Goal: Task Accomplishment & Management: Use online tool/utility

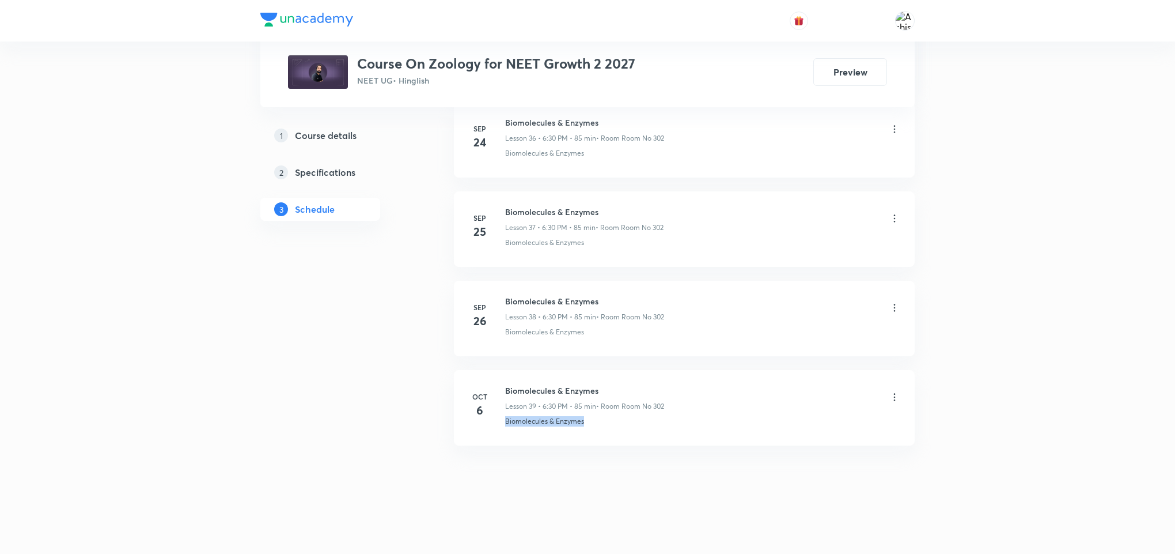
drag, startPoint x: 595, startPoint y: 419, endPoint x: 488, endPoint y: 466, distance: 116.4
copy p "Biomolecules & Enzymes"
drag, startPoint x: 589, startPoint y: 450, endPoint x: 596, endPoint y: 274, distance: 176.4
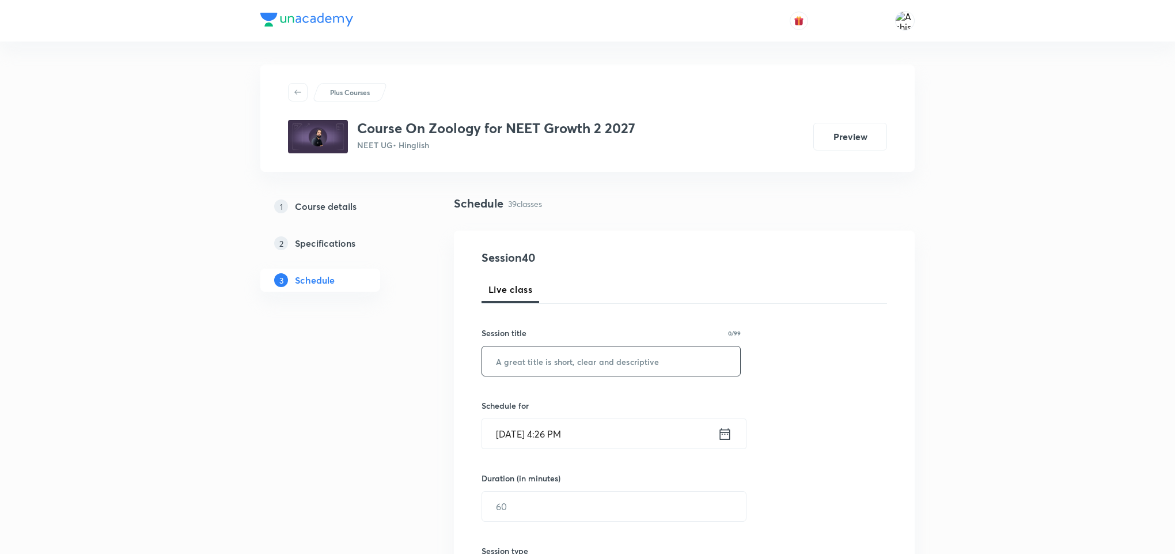
click at [616, 369] on input "text" at bounding box center [611, 360] width 258 height 29
paste input "Biomolecules & Enzymes"
type input "Biomolecules & Enzymes"
click at [520, 434] on input "[DATE] 4:26 PM" at bounding box center [600, 433] width 236 height 29
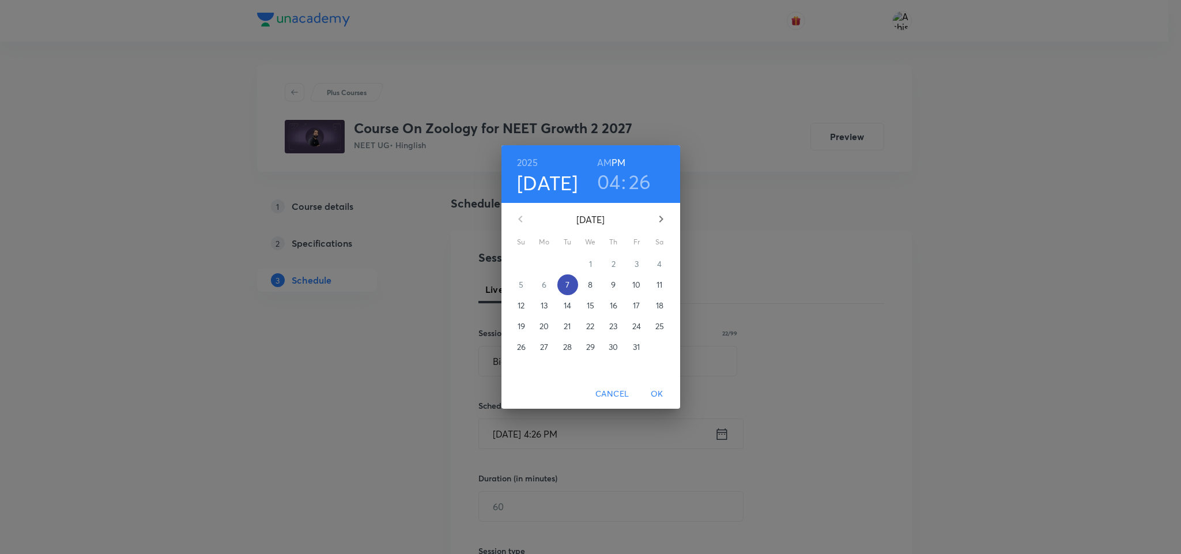
click at [573, 282] on span "7" at bounding box center [567, 285] width 21 height 12
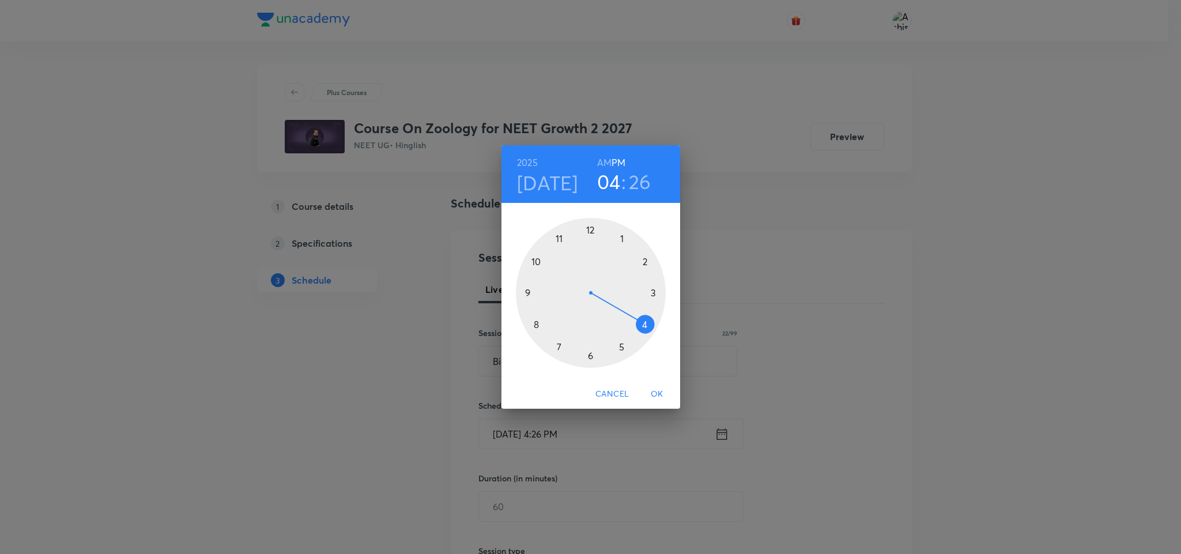
click at [621, 347] on div at bounding box center [591, 293] width 150 height 150
click at [590, 226] on div at bounding box center [591, 293] width 150 height 150
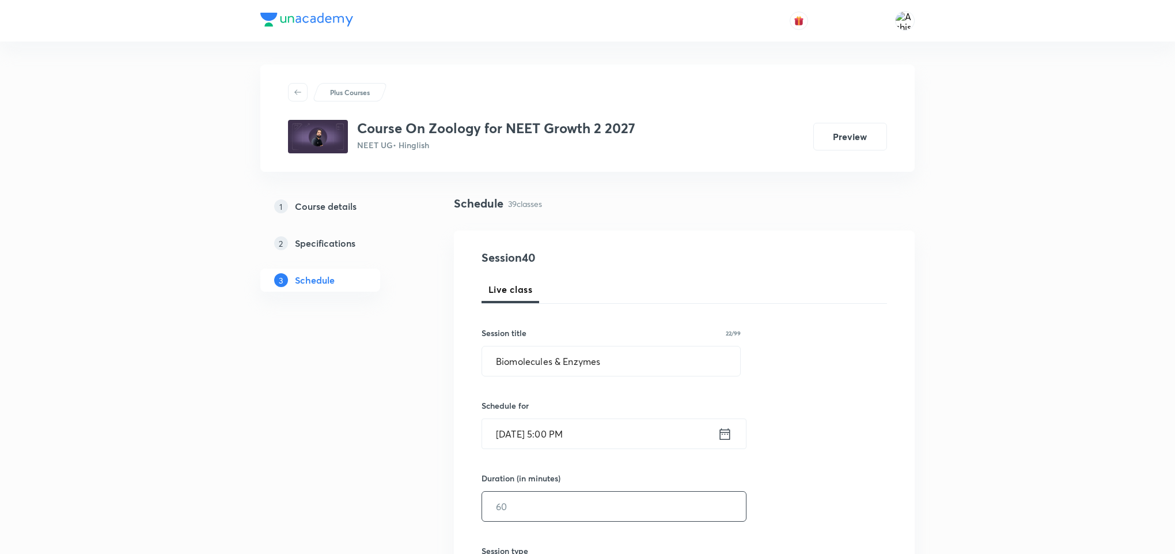
click at [543, 500] on input "text" at bounding box center [614, 505] width 264 height 29
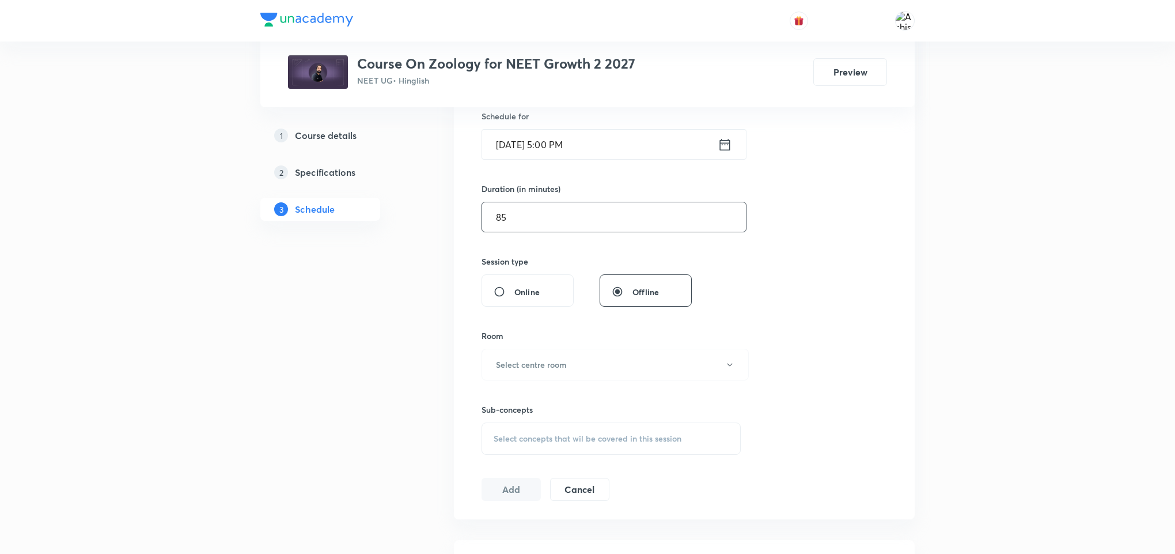
scroll to position [346, 0]
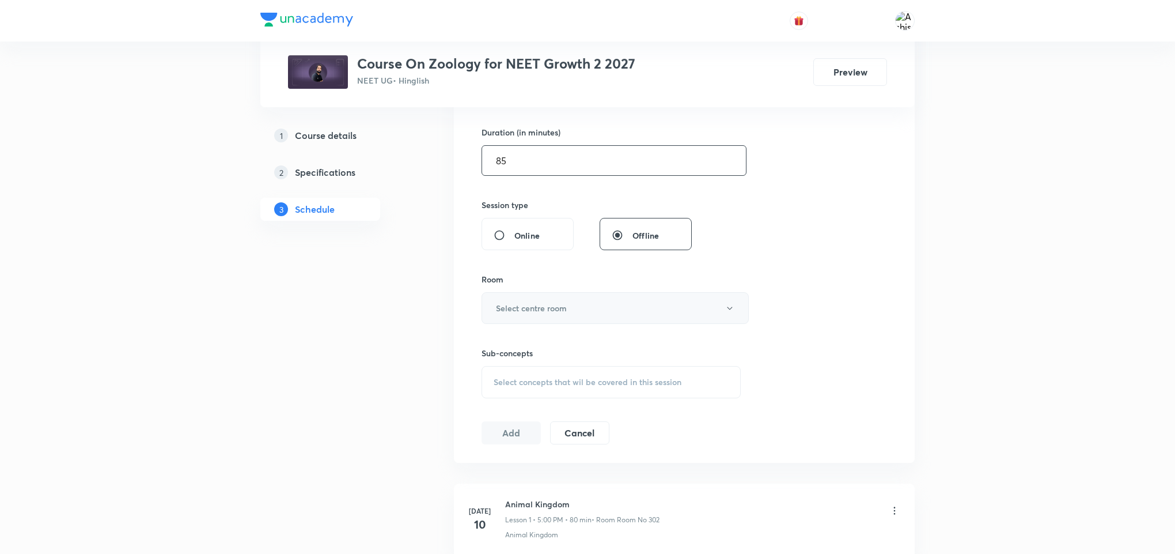
type input "85"
click at [552, 304] on h6 "Select centre room" at bounding box center [531, 308] width 71 height 12
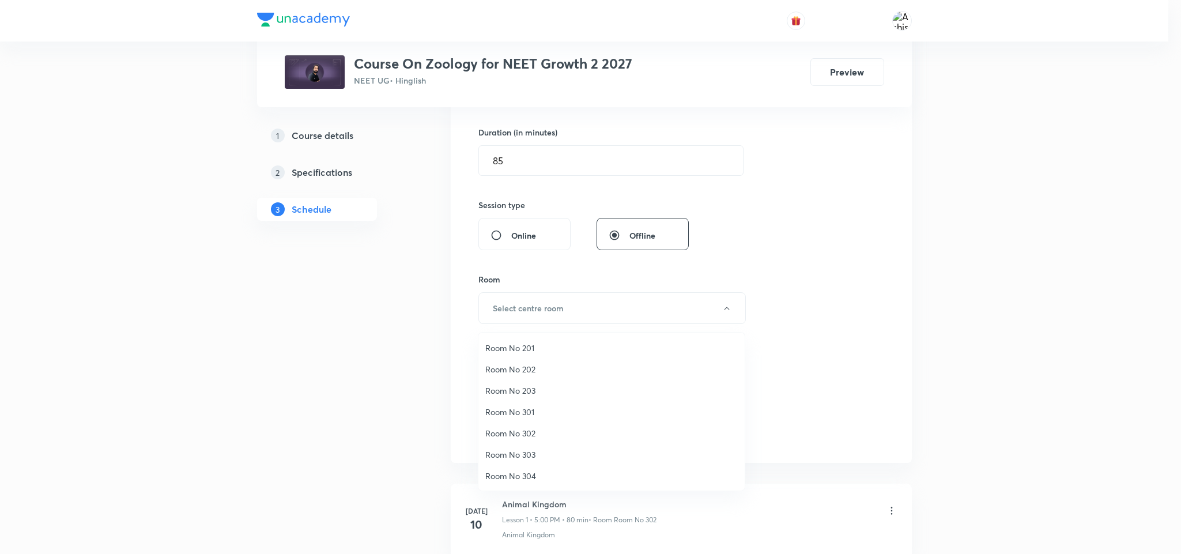
click at [536, 425] on li "Room No 302" at bounding box center [611, 432] width 266 height 21
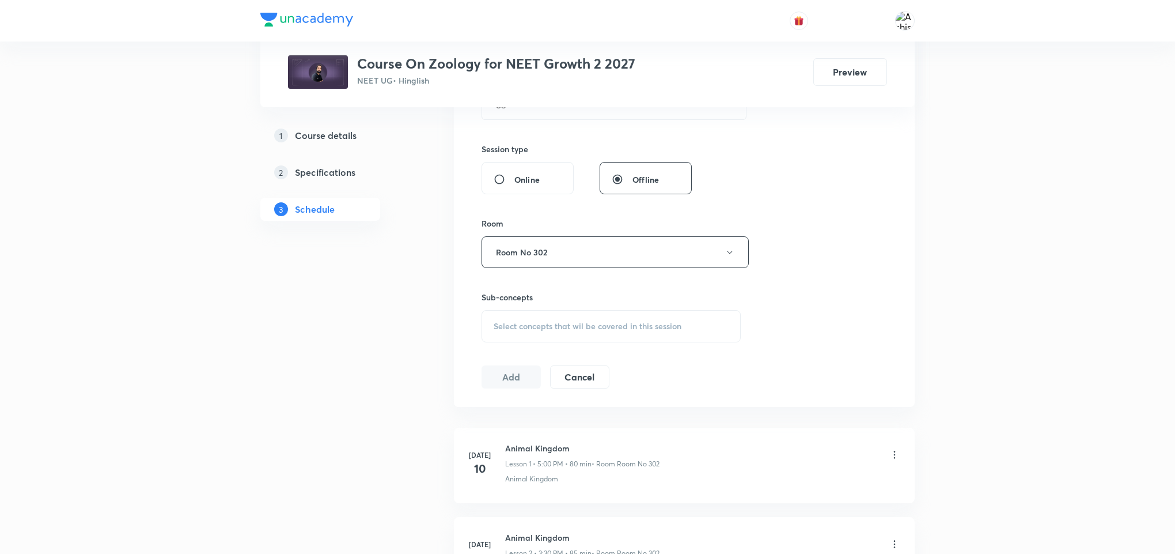
scroll to position [432, 0]
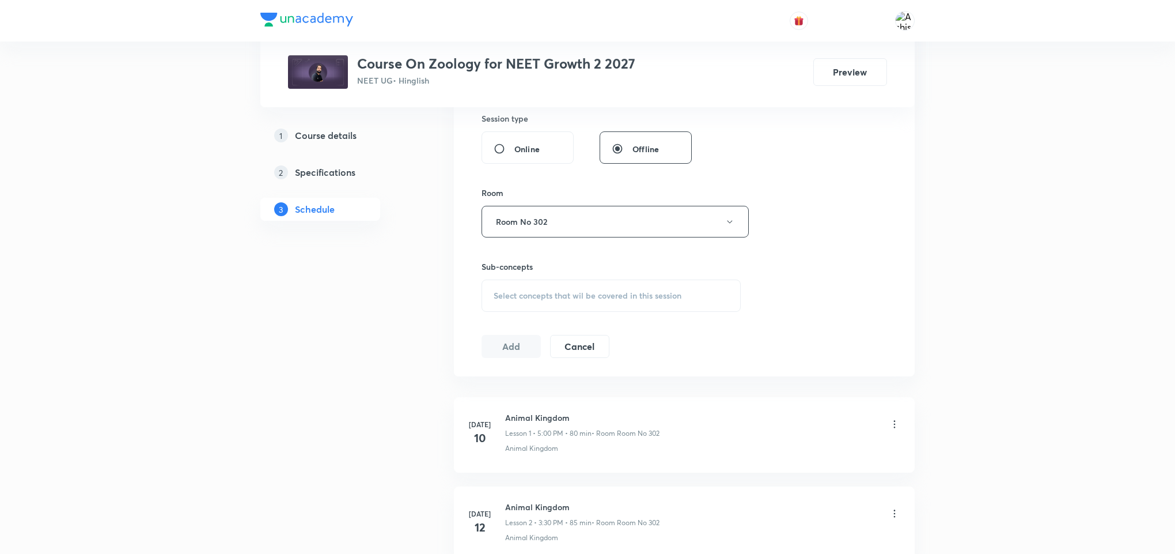
click at [563, 289] on div "Select concepts that wil be covered in this session" at bounding box center [611, 295] width 259 height 32
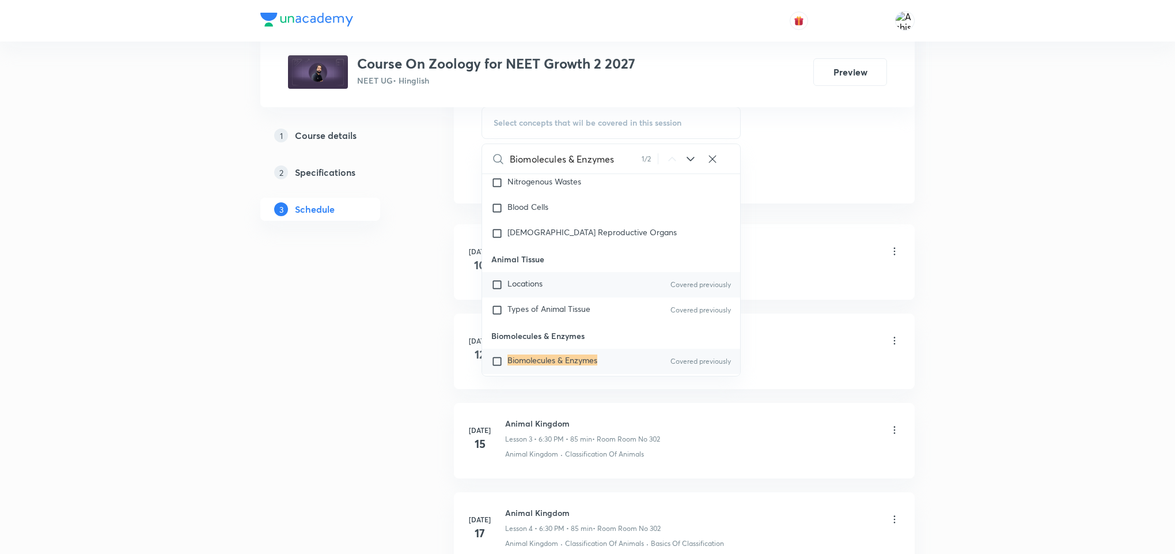
scroll to position [52697, 0]
type input "Biomolecules & Enzymes"
click at [561, 353] on mark "Biomolecules & Enzymes" at bounding box center [553, 358] width 90 height 11
checkbox input "true"
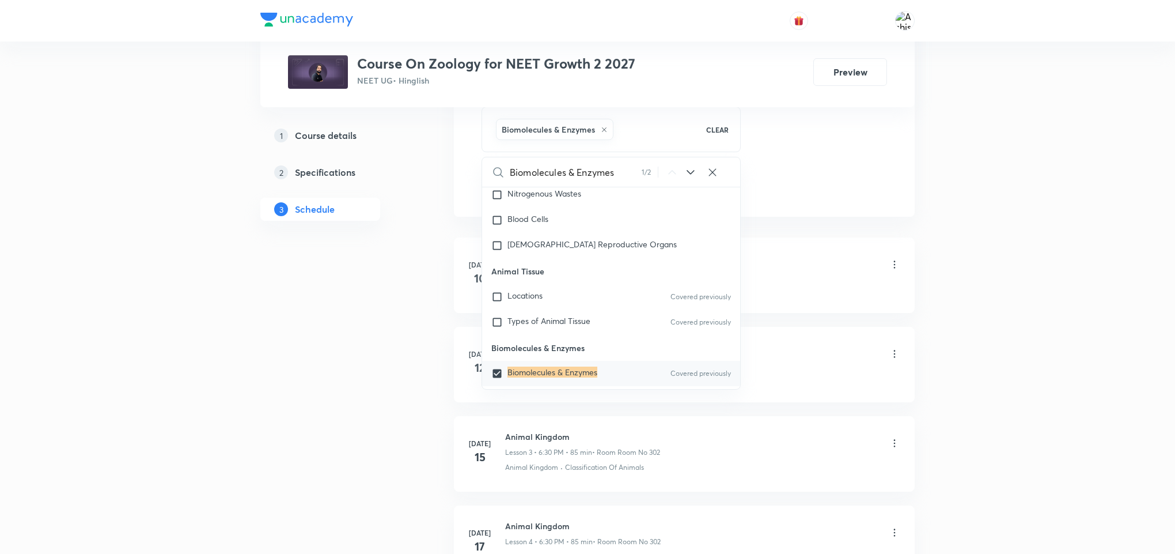
click at [808, 244] on li "[DATE] Animal Kingdom Lesson 1 • 5:00 PM • 80 min • Room Room No 302 [GEOGRAPHI…" at bounding box center [684, 274] width 461 height 75
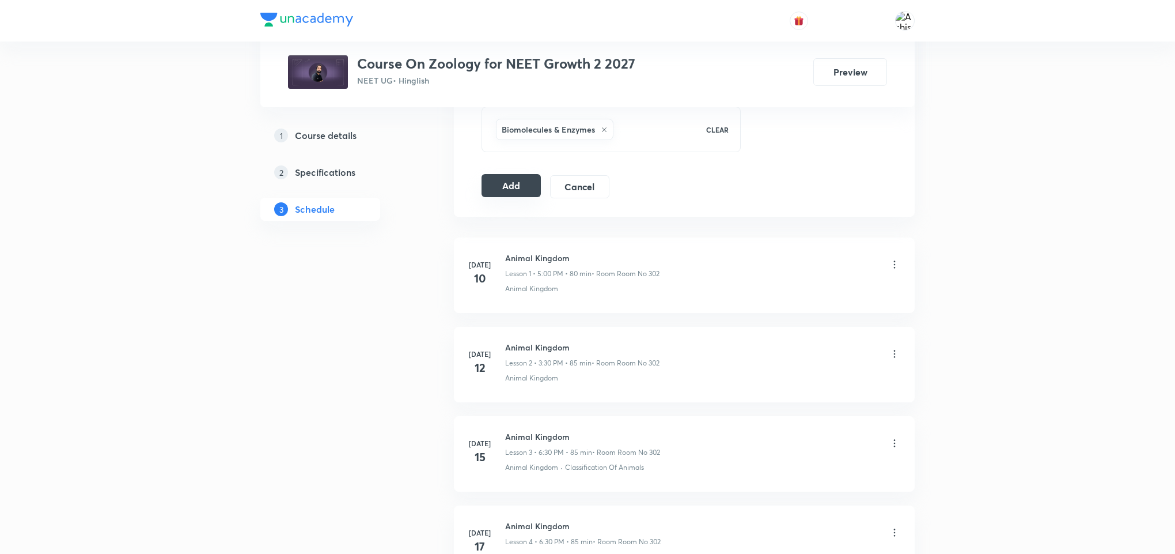
click at [505, 197] on button "Add" at bounding box center [511, 185] width 59 height 23
